Goal: Information Seeking & Learning: Learn about a topic

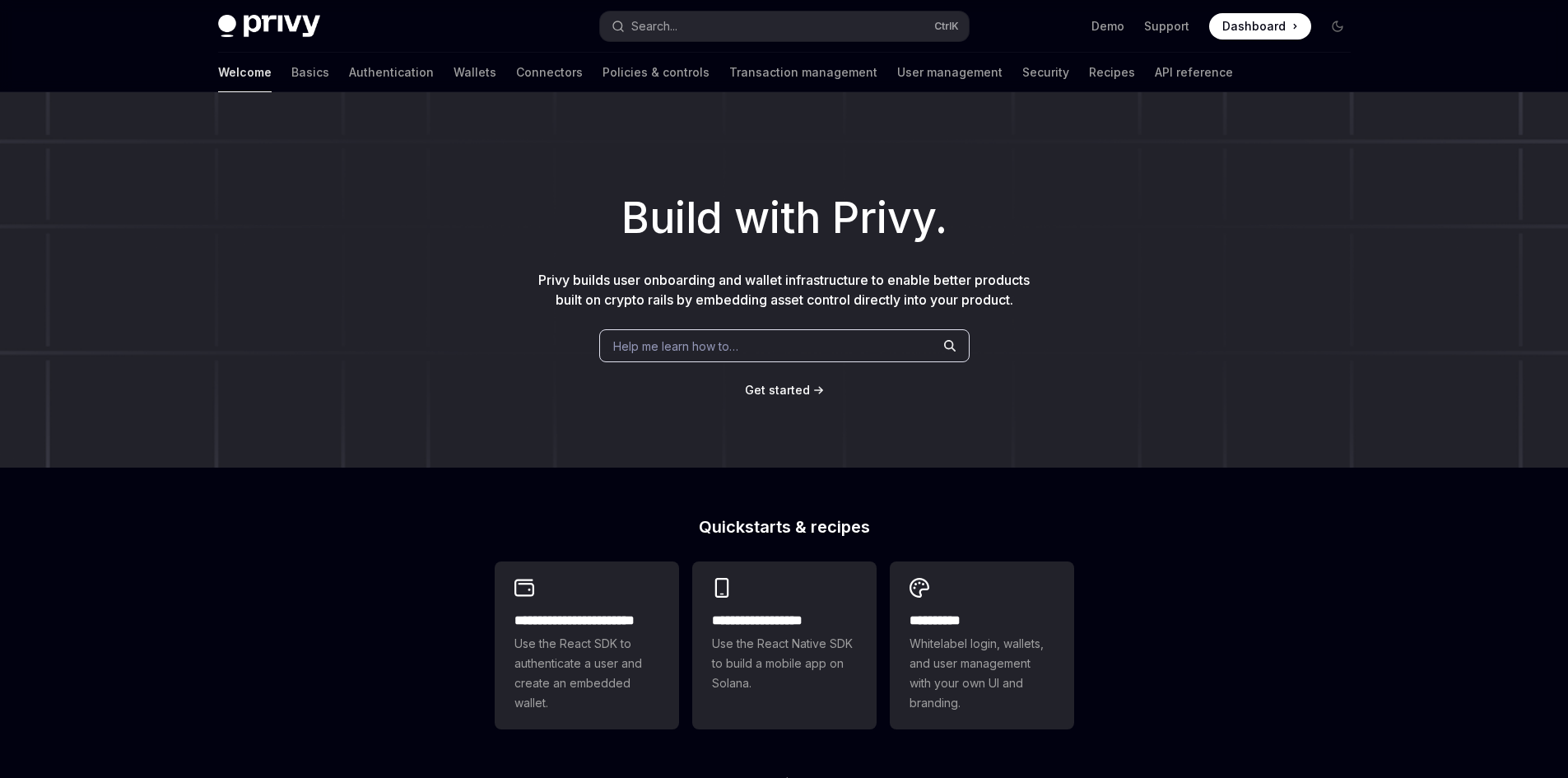
click at [313, 22] on img at bounding box center [268, 26] width 102 height 23
click at [1155, 62] on link "API reference" at bounding box center [1193, 72] width 78 height 39
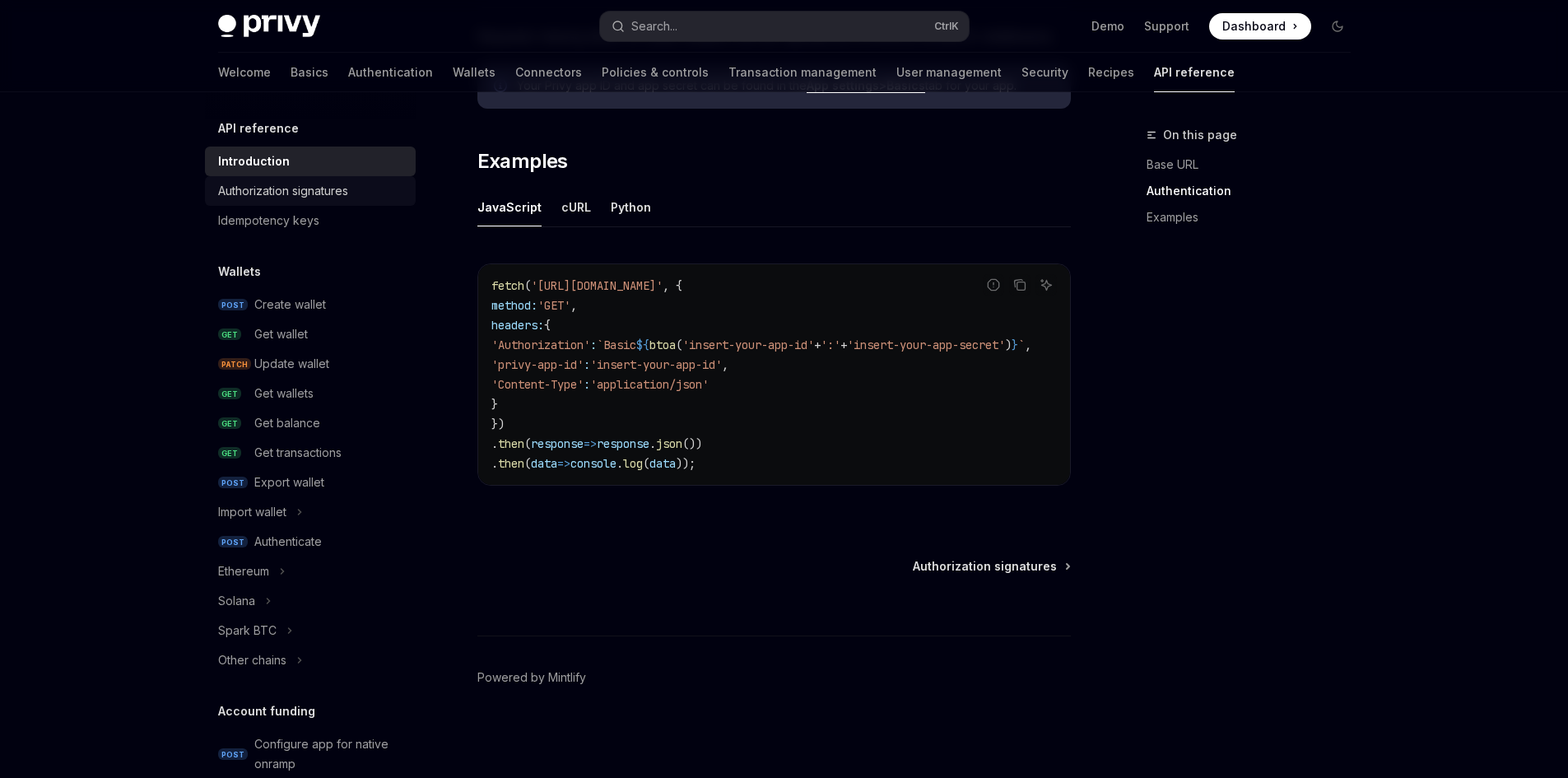
click at [287, 190] on div "Authorization signatures" at bounding box center [283, 190] width 130 height 20
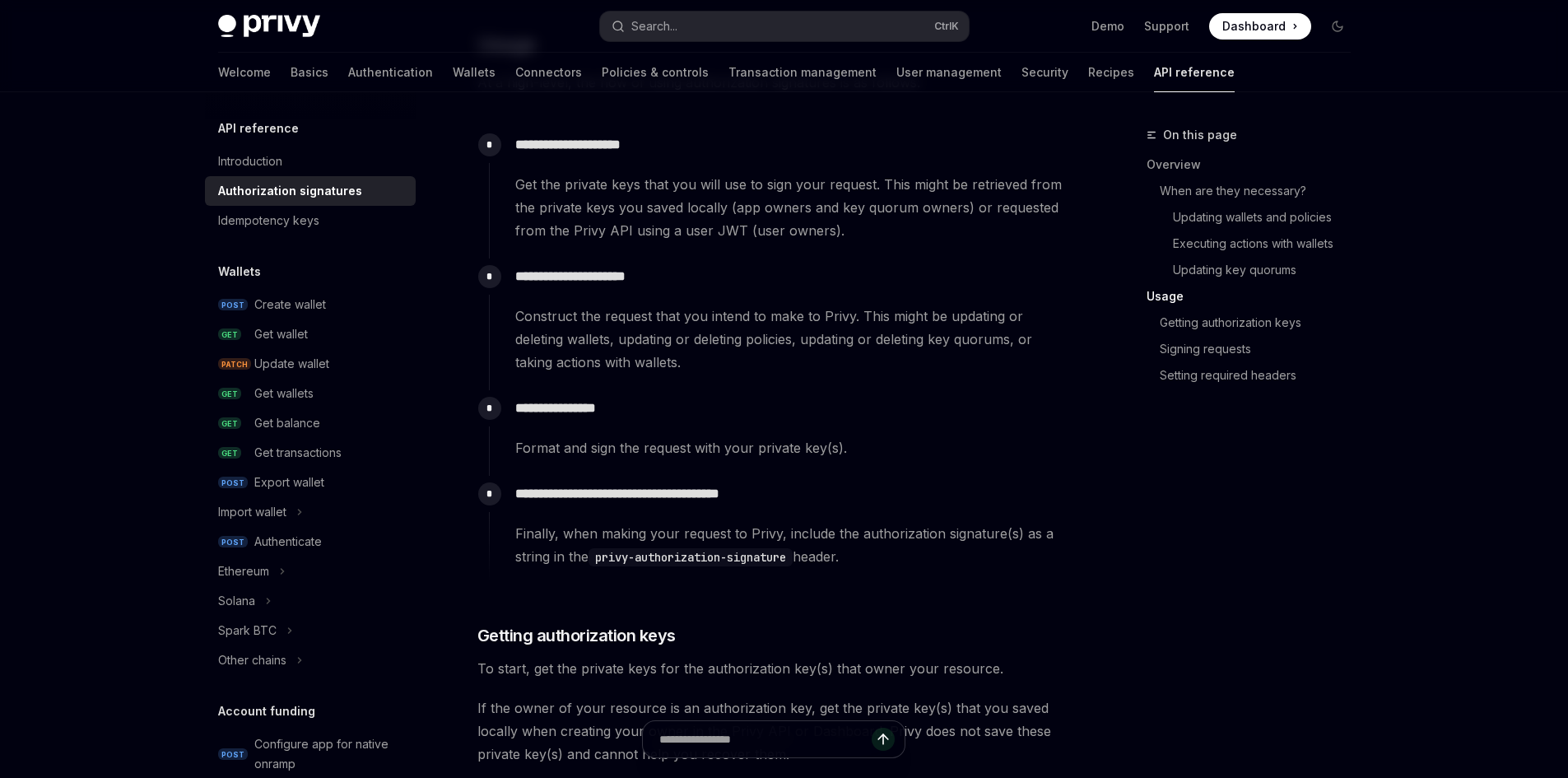
scroll to position [1564, 0]
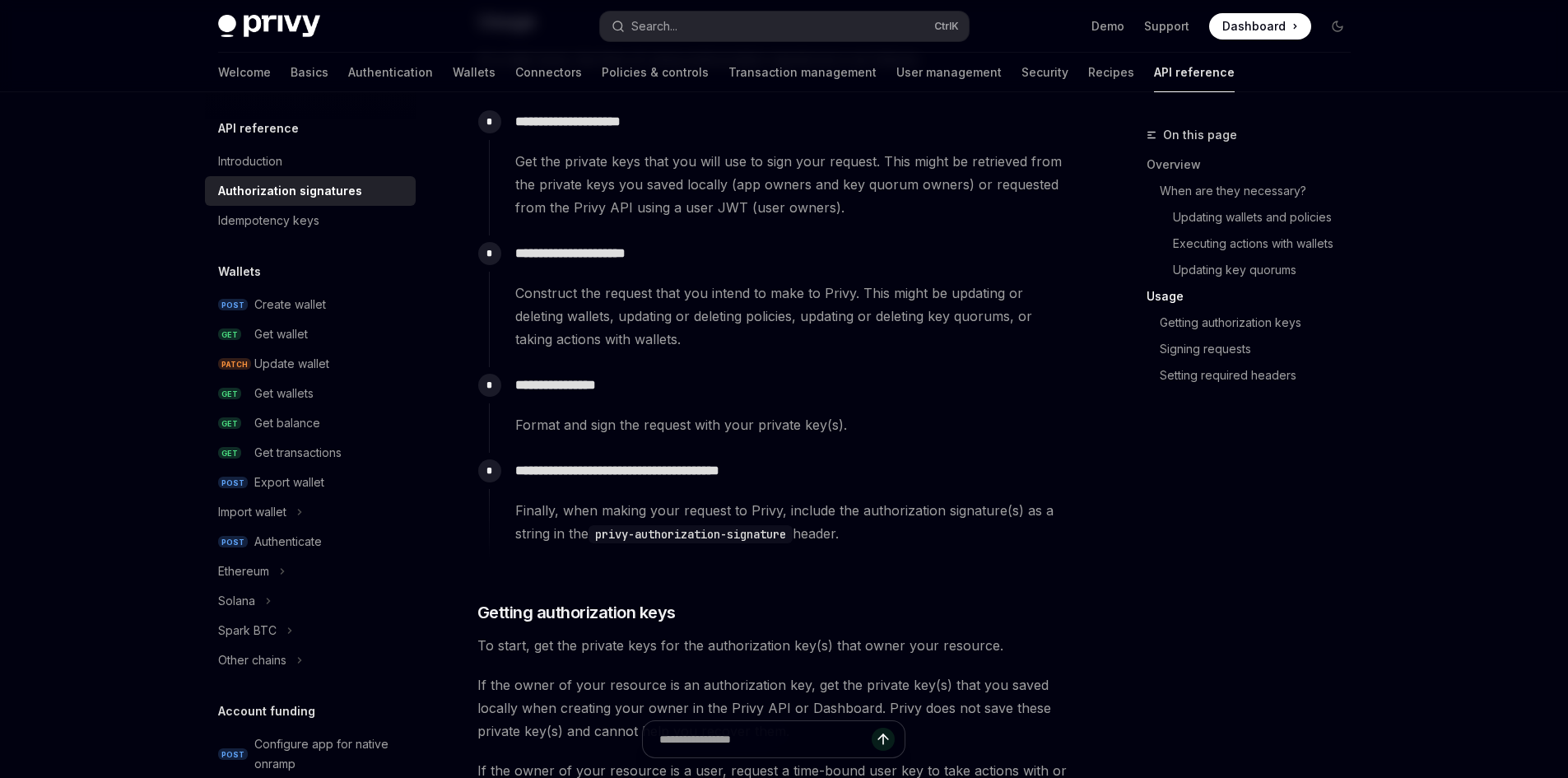
click at [306, 19] on img at bounding box center [268, 26] width 102 height 23
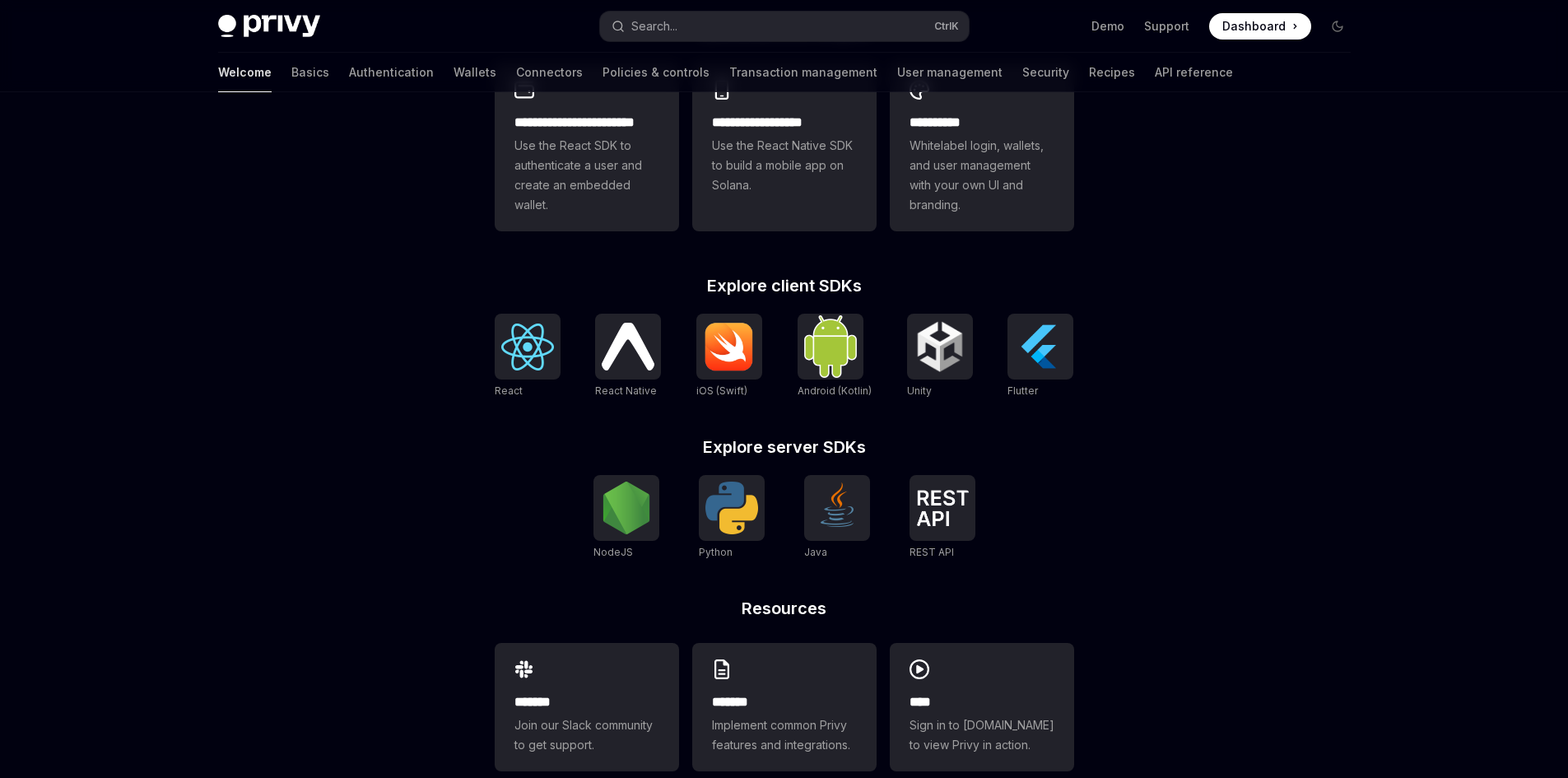
scroll to position [531, 0]
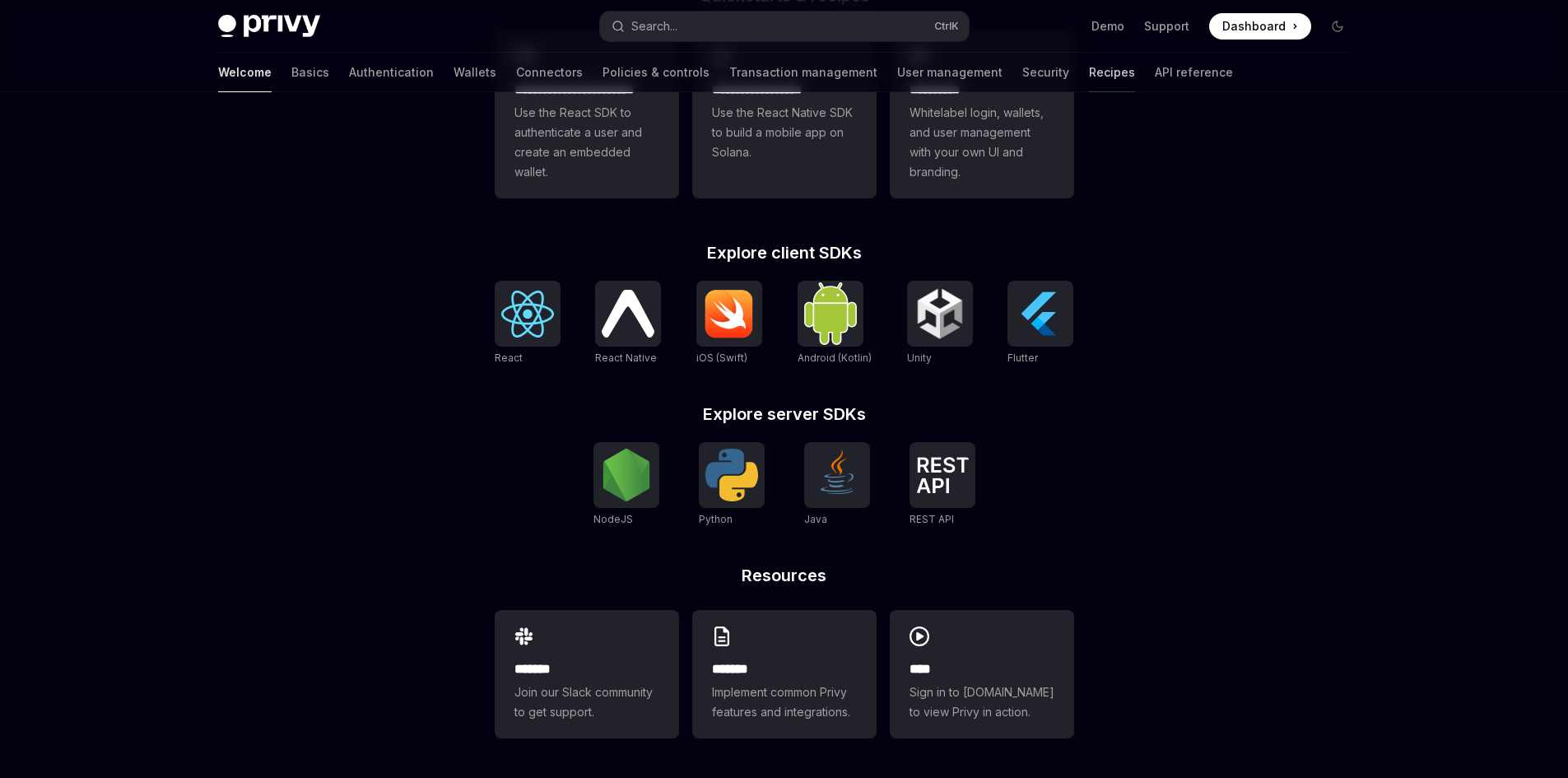
click at [1089, 74] on link "Recipes" at bounding box center [1112, 72] width 46 height 39
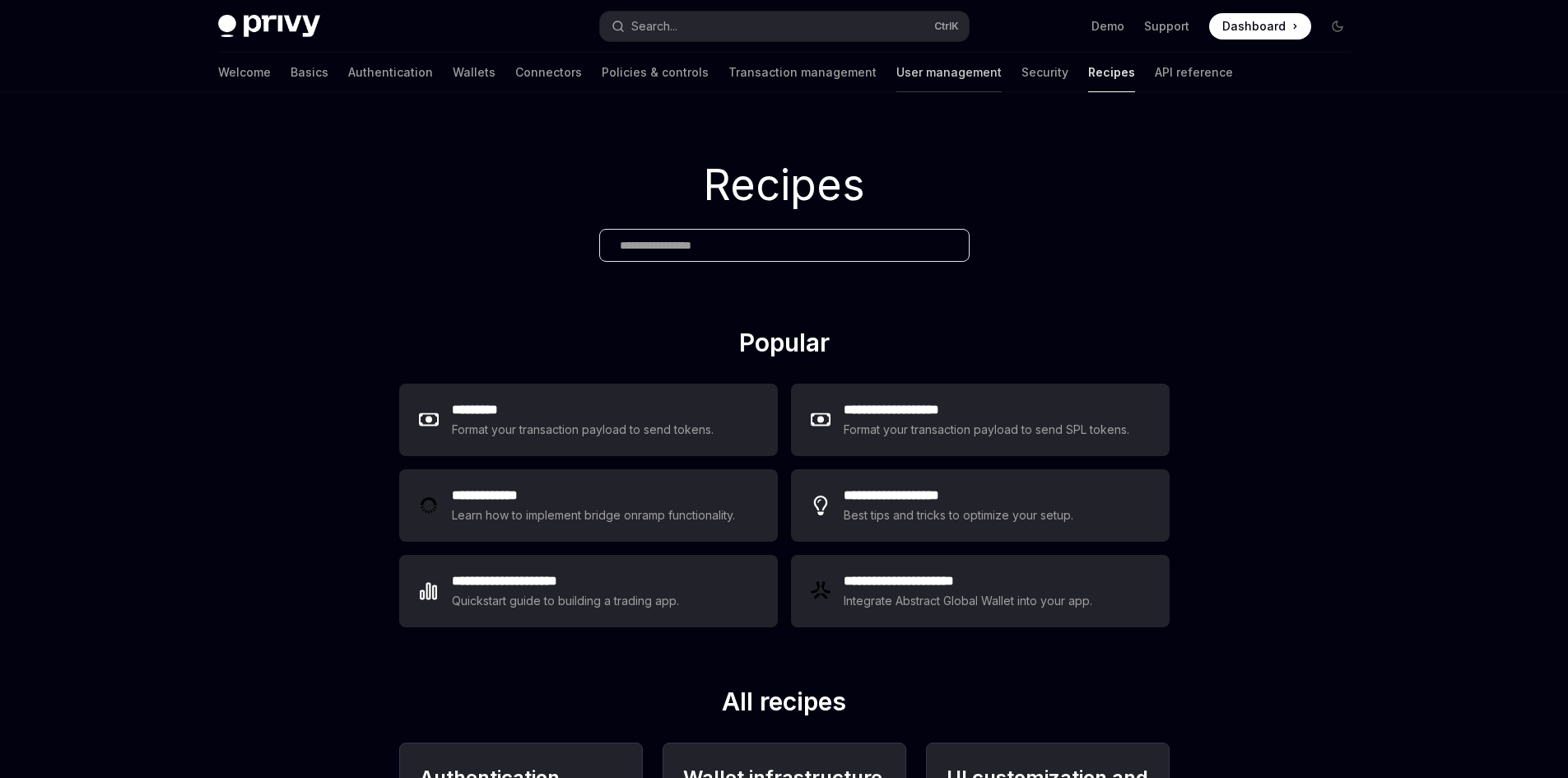
click at [896, 81] on link "User management" at bounding box center [949, 72] width 106 height 39
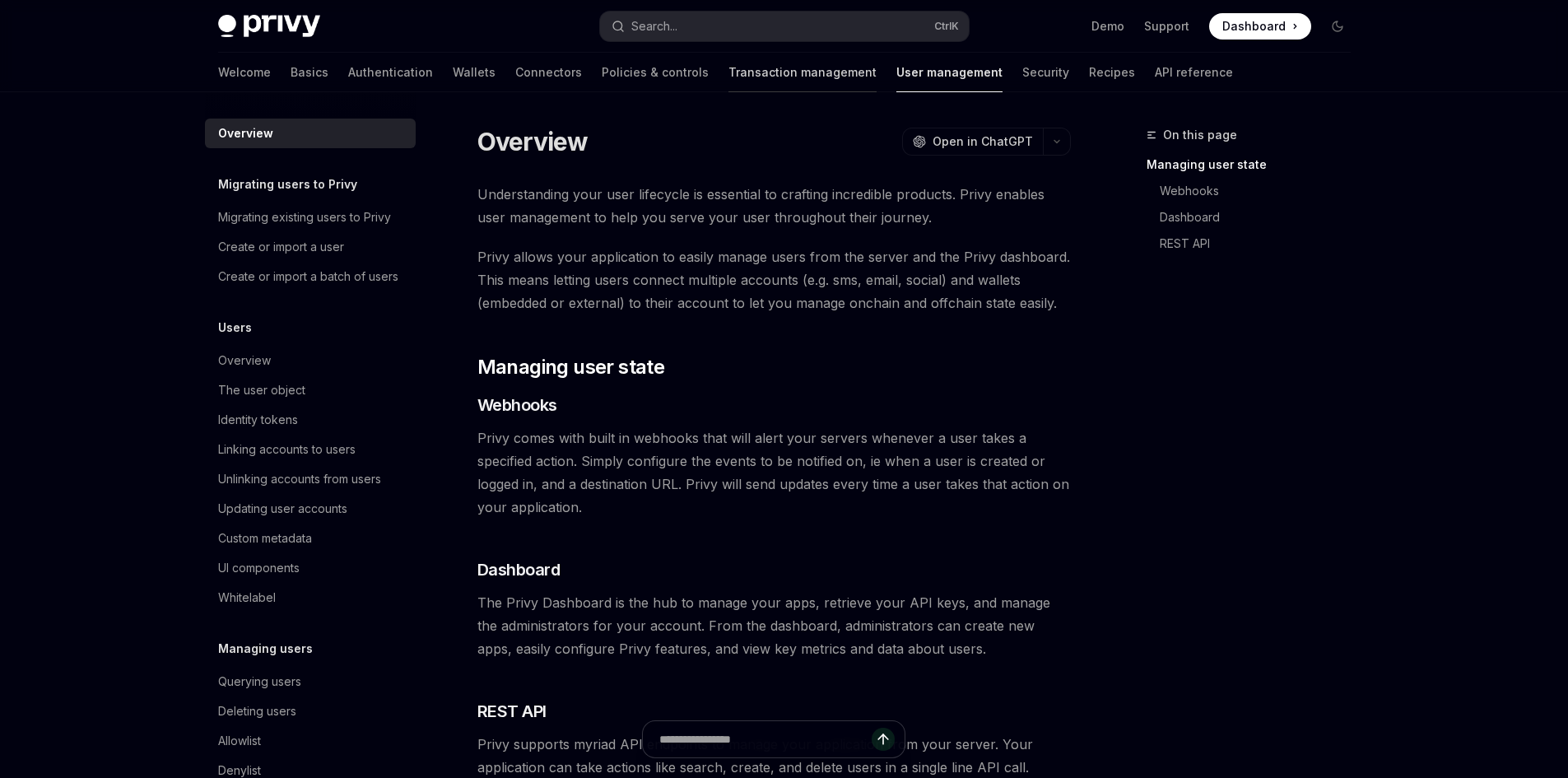
click at [758, 78] on link "Transaction management" at bounding box center [802, 72] width 148 height 39
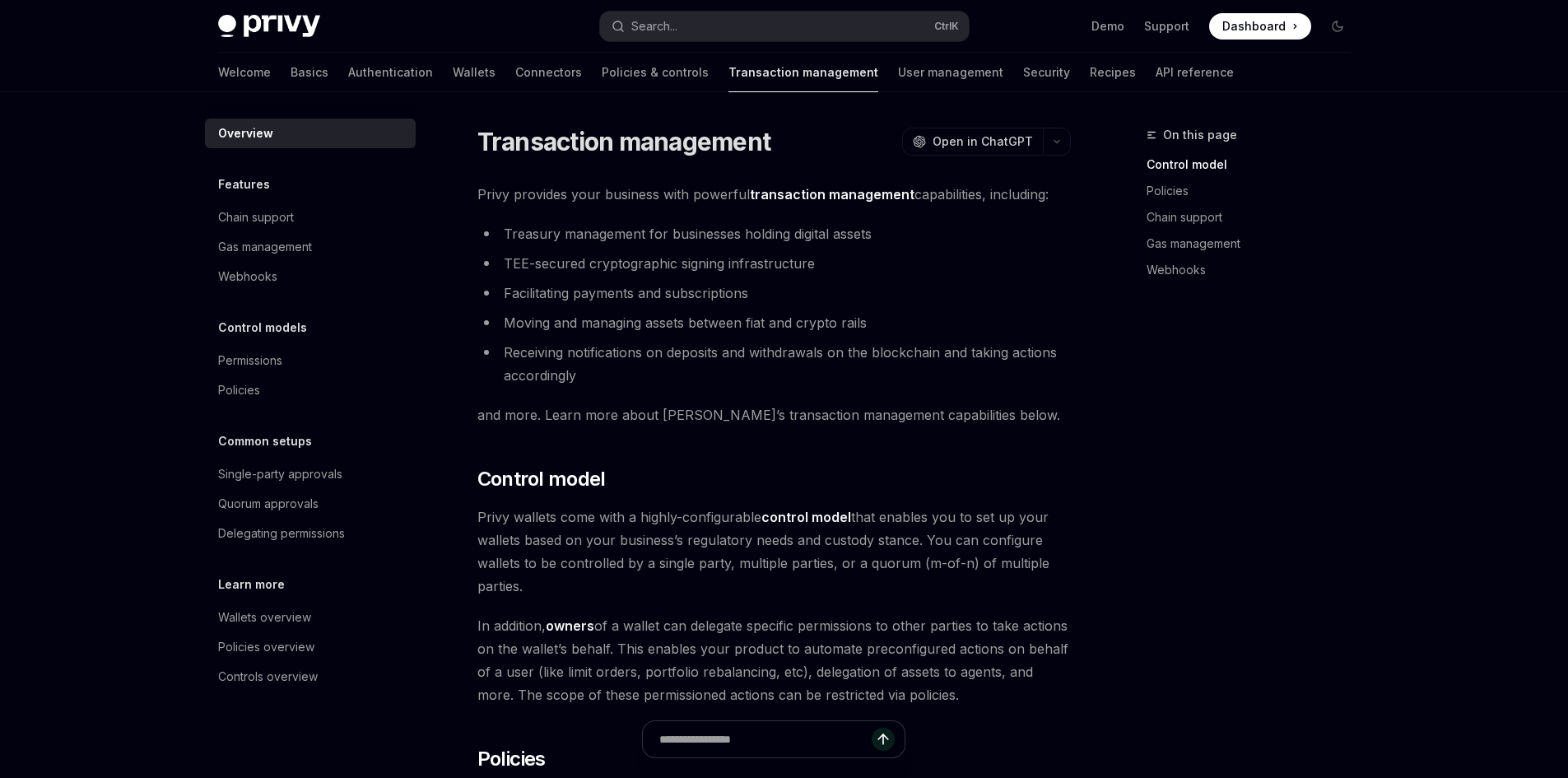
click at [623, 81] on div "Welcome Basics Authentication Wallets Connectors Policies & controls Transactio…" at bounding box center [726, 72] width 1016 height 39
click at [601, 81] on link "Policies & controls" at bounding box center [654, 72] width 107 height 39
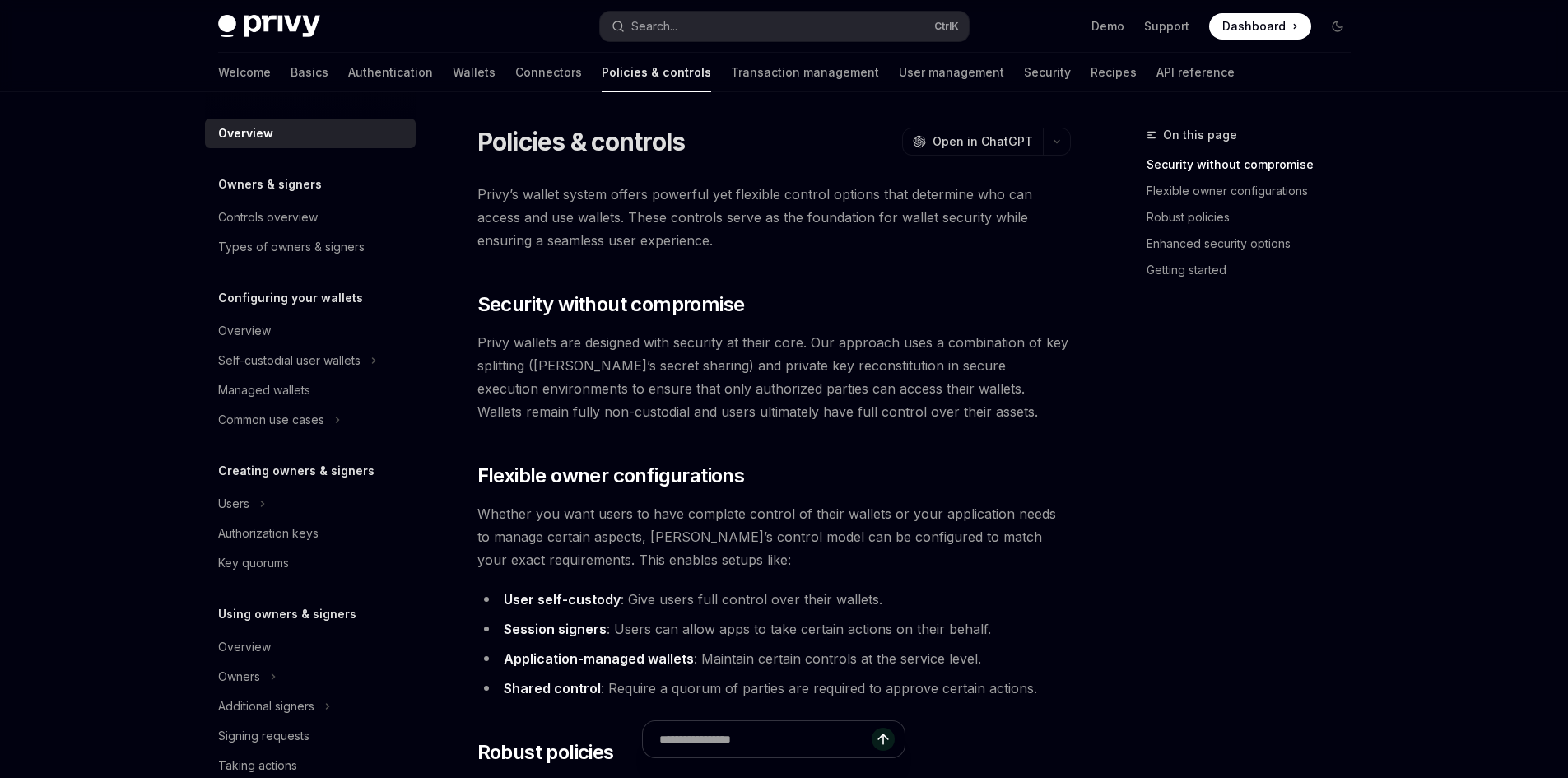
click at [516, 74] on link "Connectors" at bounding box center [549, 72] width 67 height 39
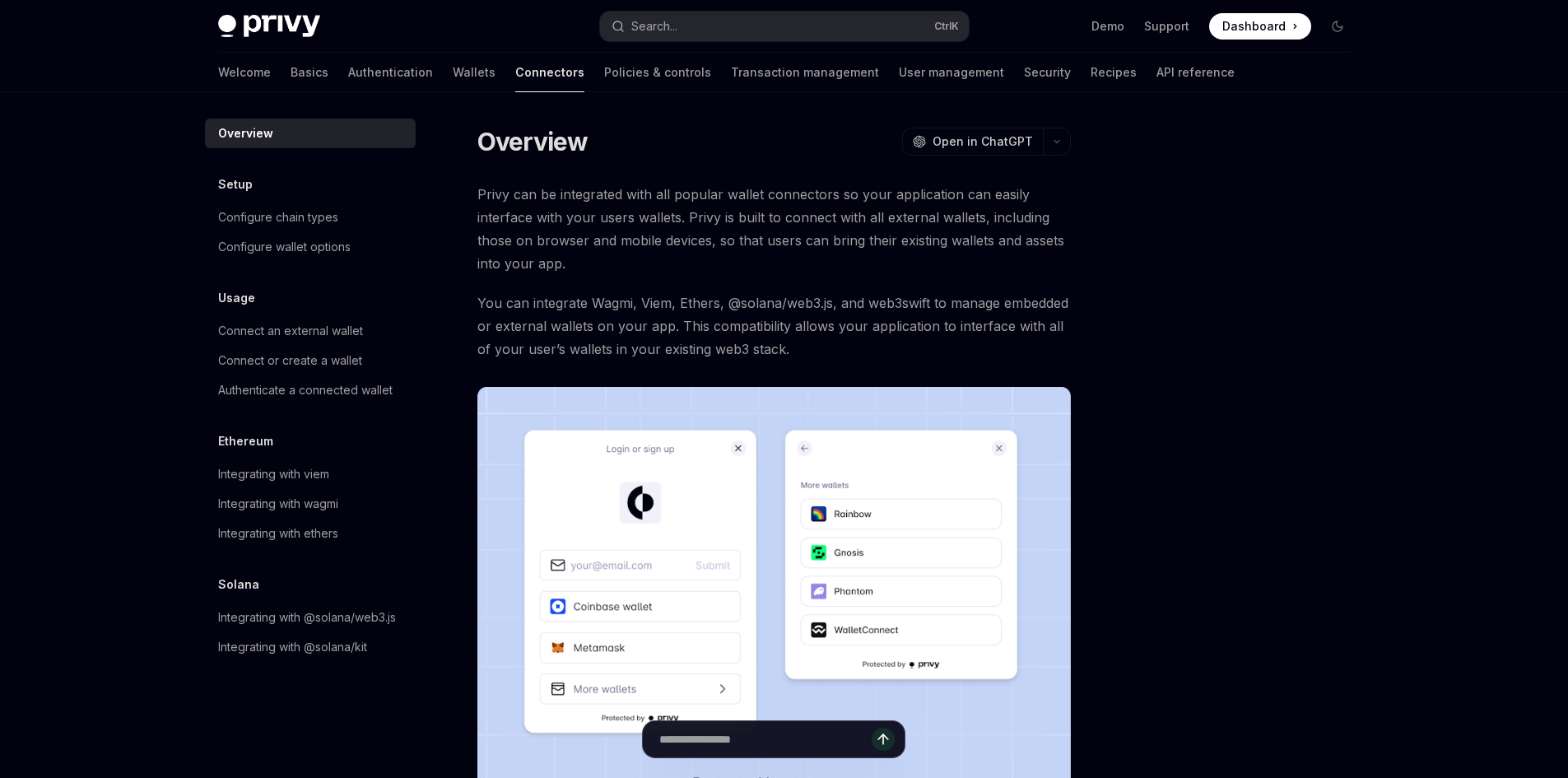
click at [359, 72] on div "Welcome Basics Authentication Wallets Connectors Policies & controls Transactio…" at bounding box center [726, 72] width 1016 height 39
click at [453, 72] on link "Wallets" at bounding box center [474, 72] width 43 height 39
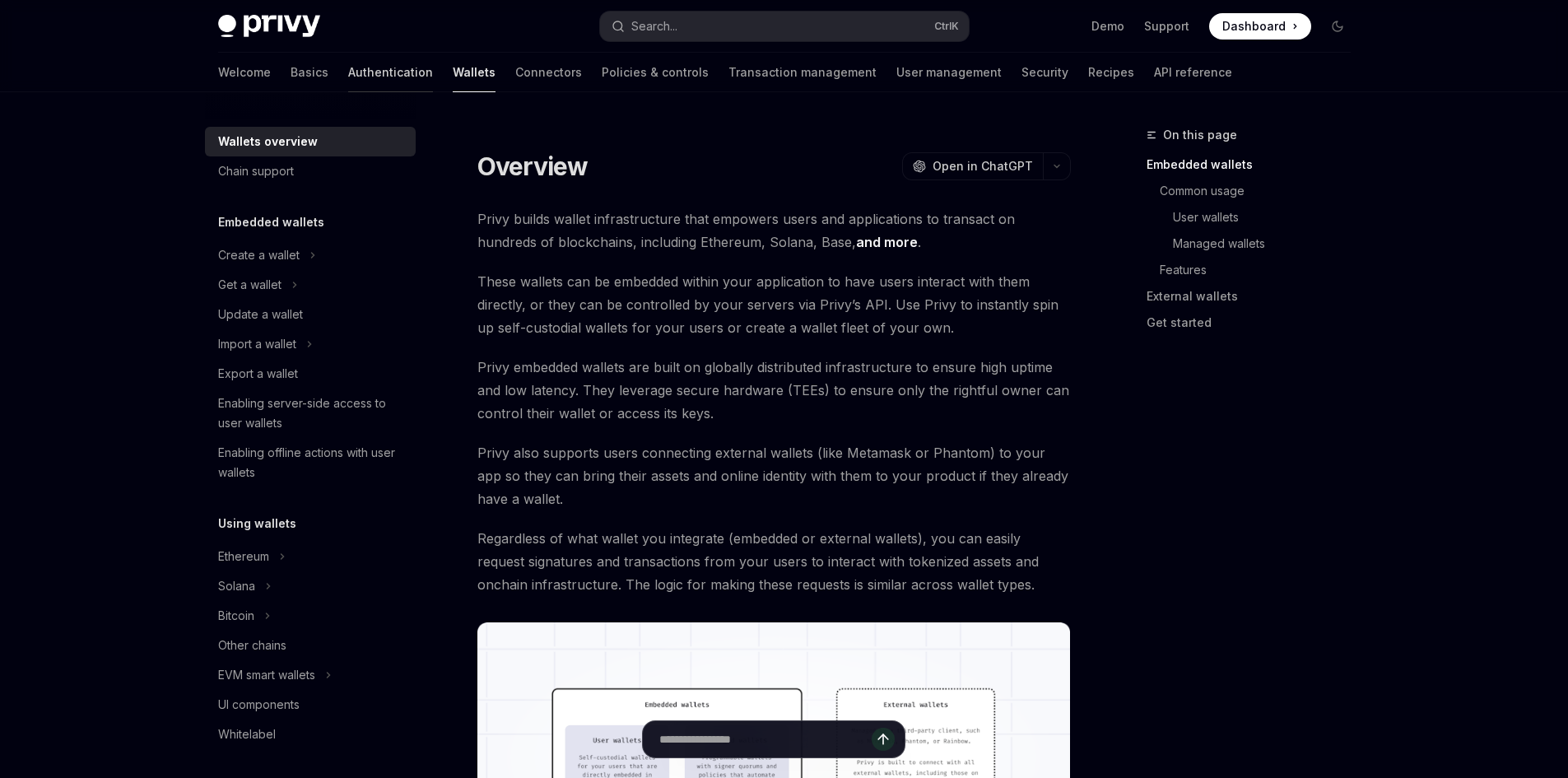
click at [348, 71] on link "Authentication" at bounding box center [390, 72] width 85 height 39
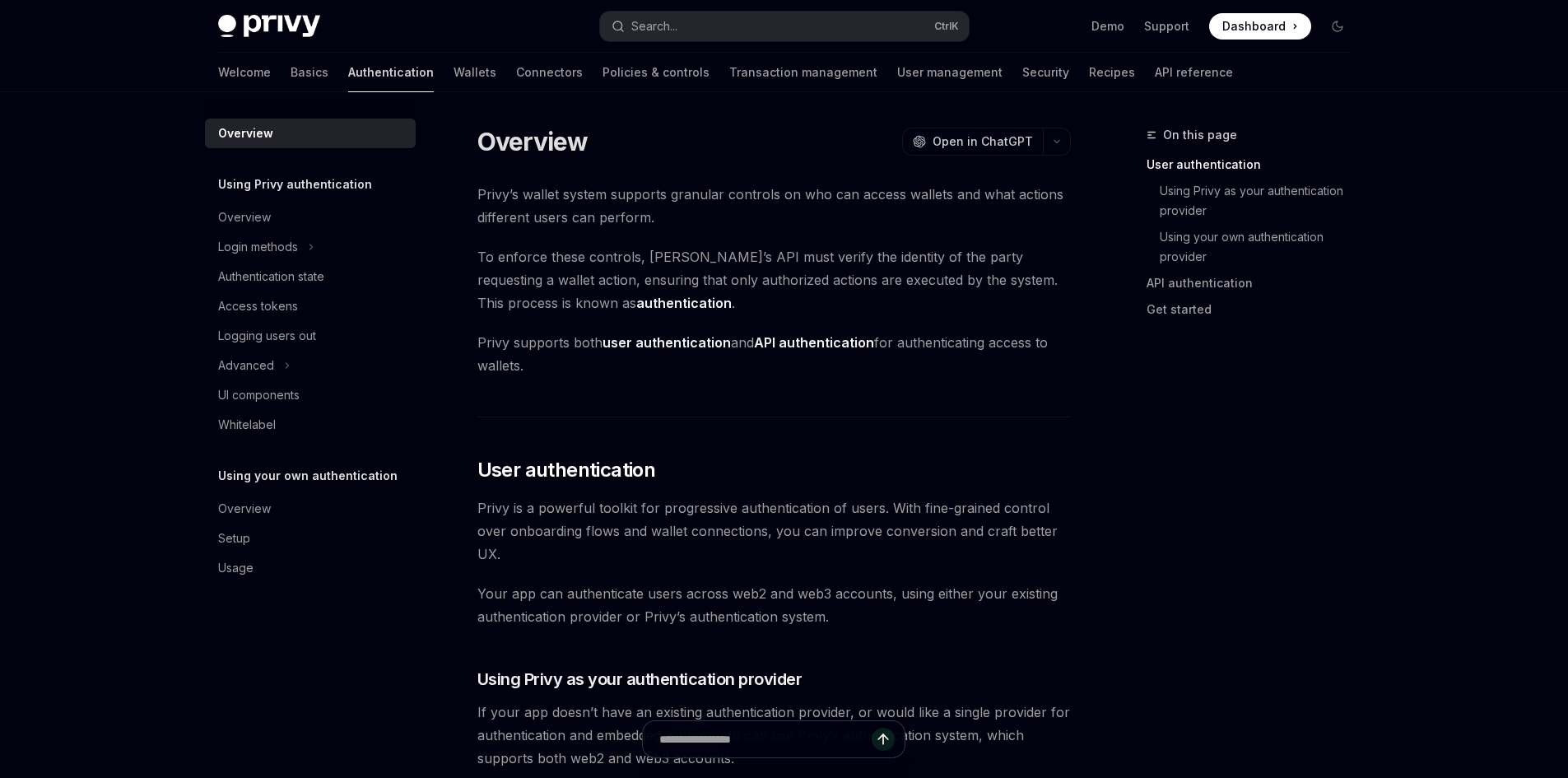
click at [348, 72] on link "Authentication" at bounding box center [391, 72] width 86 height 39
click at [1155, 75] on link "API reference" at bounding box center [1193, 72] width 78 height 39
type textarea "*"
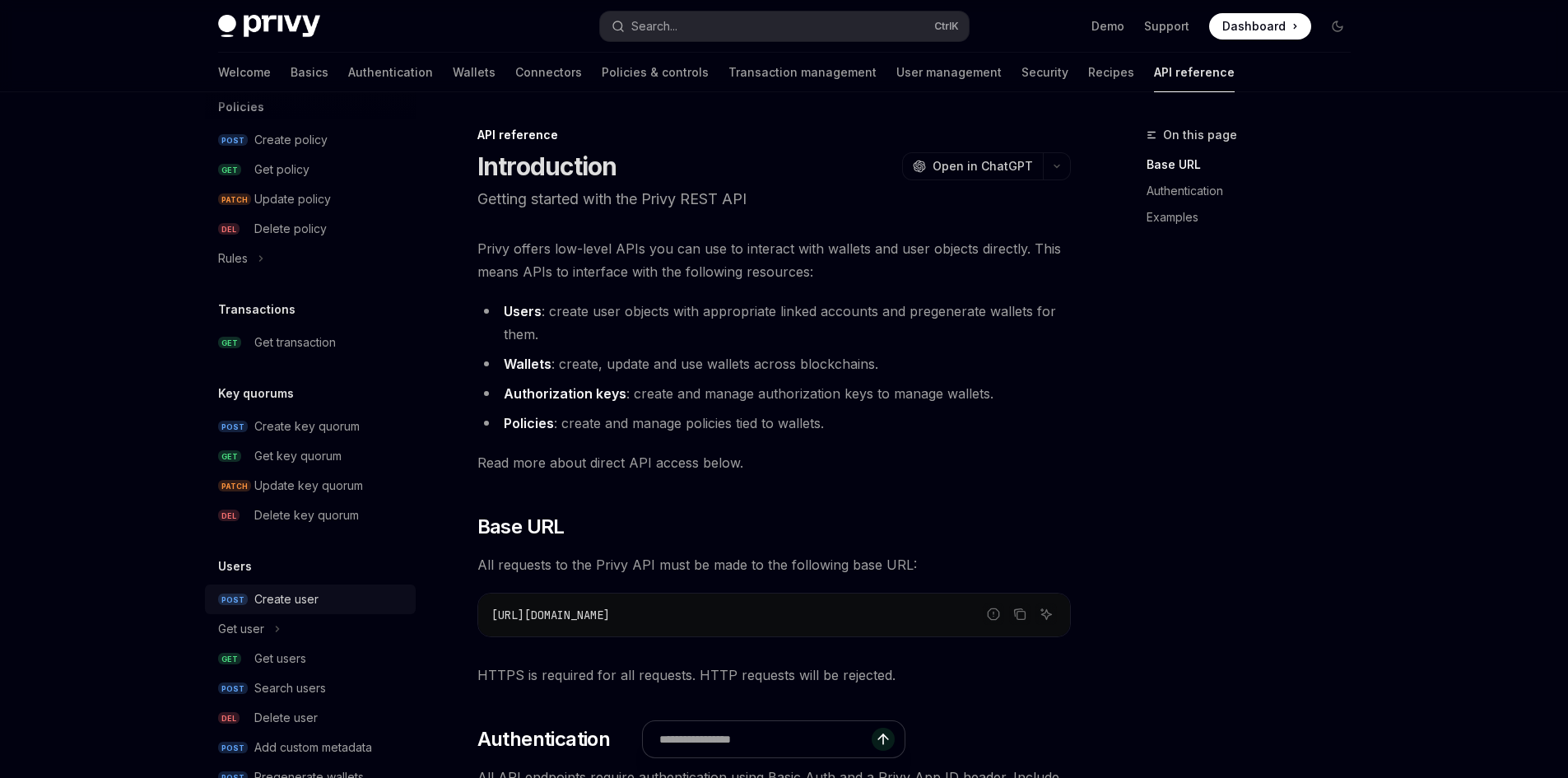
scroll to position [952, 0]
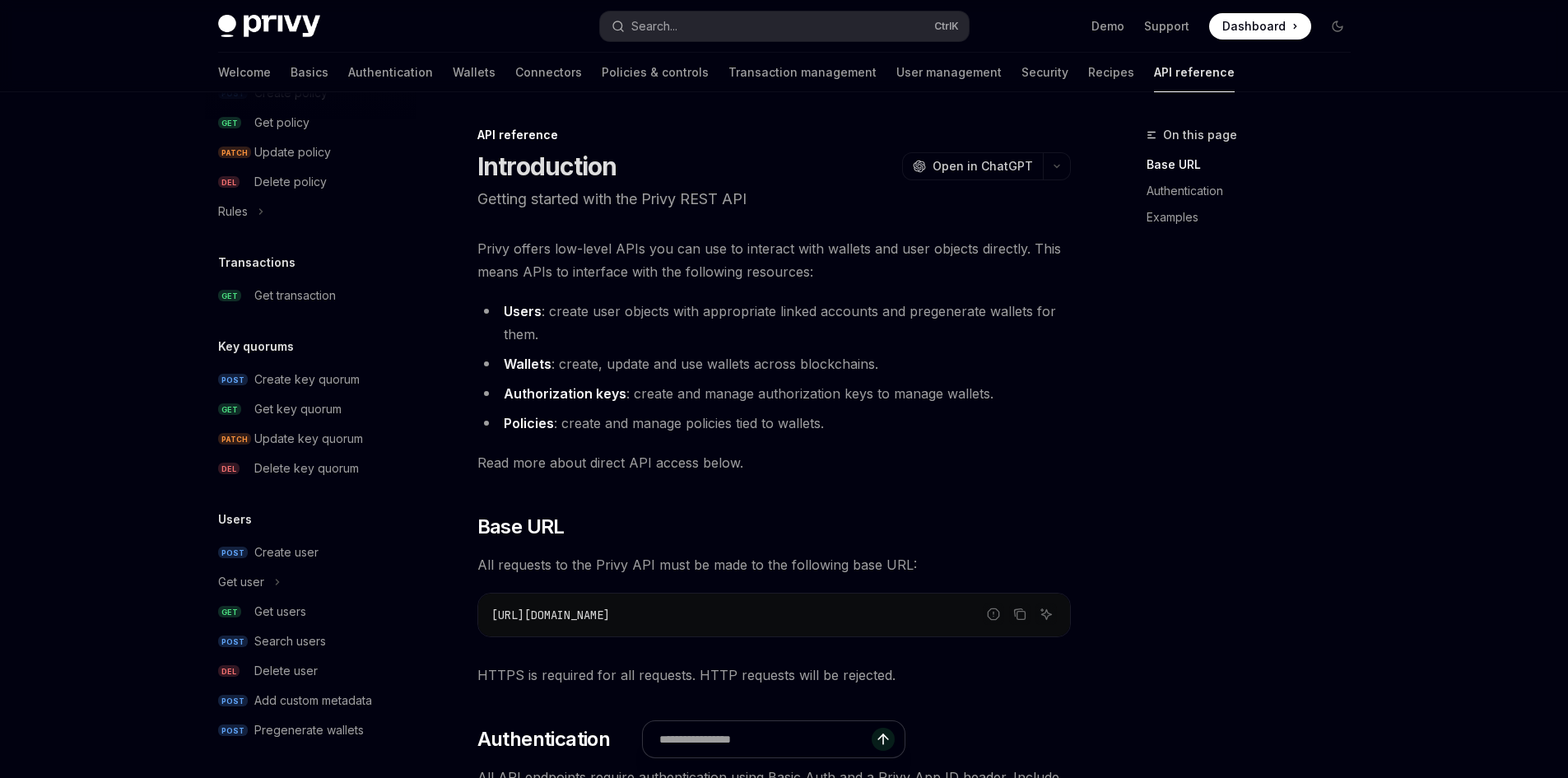
click at [1280, 21] on span "Dashboard" at bounding box center [1254, 26] width 63 height 16
